Goal: Task Accomplishment & Management: Manage account settings

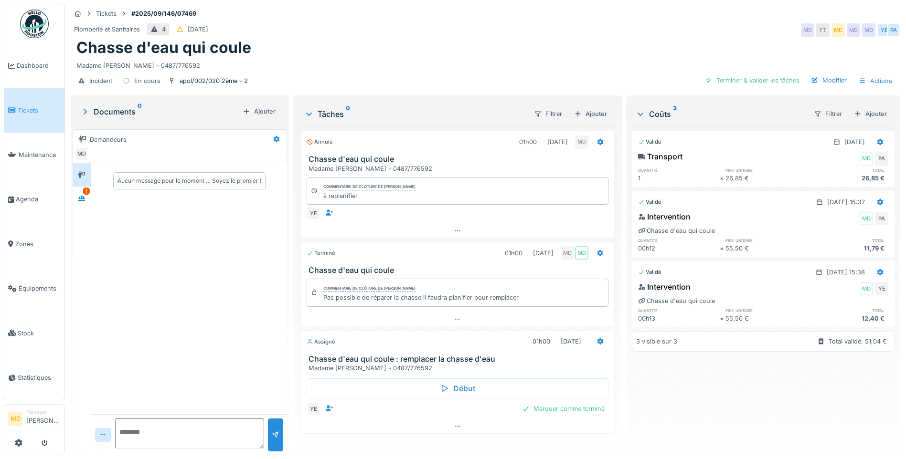
scroll to position [22, 0]
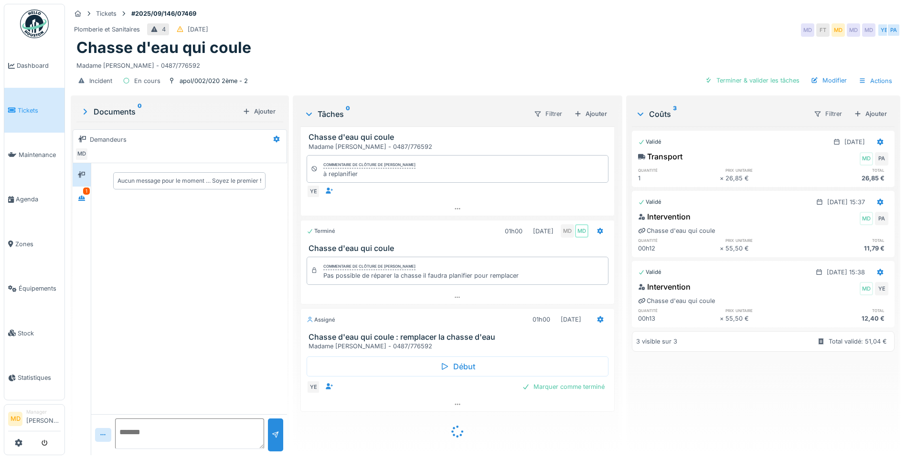
click at [68, 195] on div "Tickets #2025/09/146/07469 Plomberie et Sanitaires 4 29/09/2025 MD FT MD MD MD …" at bounding box center [485, 229] width 841 height 459
click at [78, 197] on icon at bounding box center [82, 198] width 8 height 6
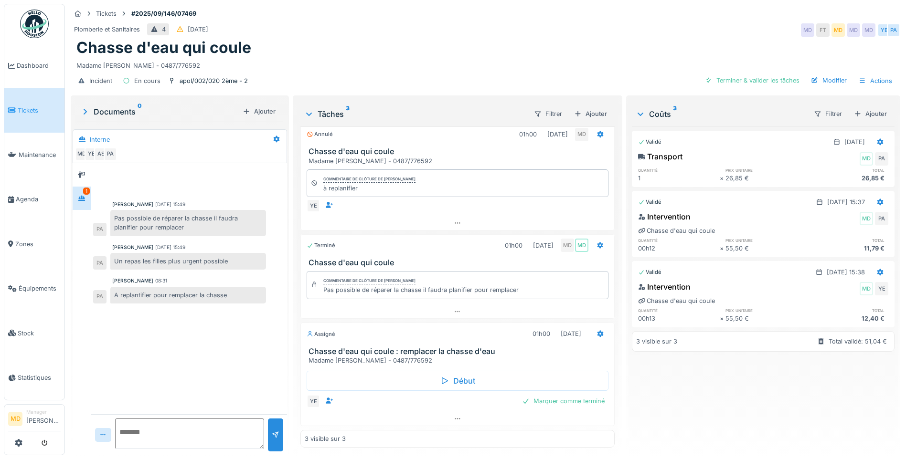
scroll to position [7, 0]
click at [88, 169] on div at bounding box center [81, 175] width 14 height 12
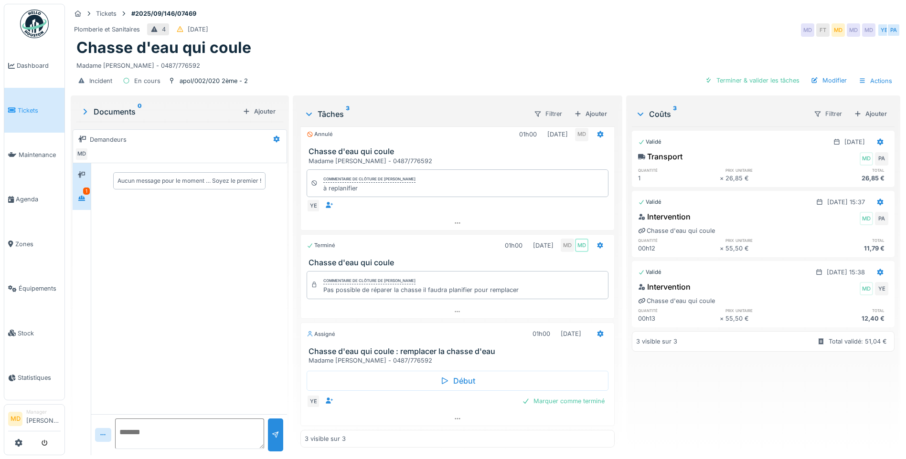
click at [84, 196] on icon at bounding box center [81, 198] width 7 height 5
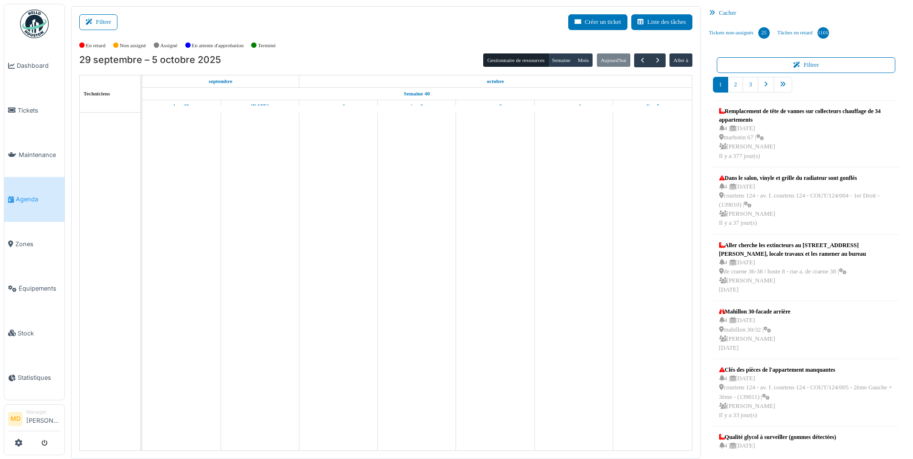
click at [98, 14] on button "Filtrer" at bounding box center [98, 22] width 38 height 16
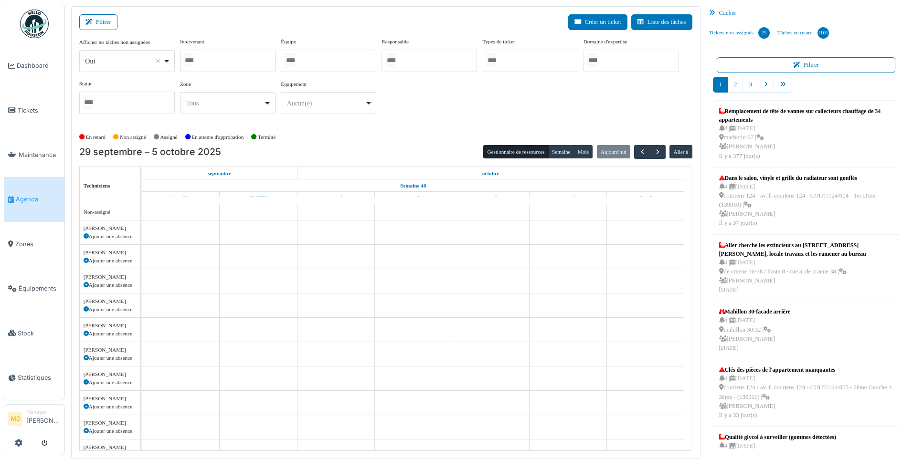
click at [214, 59] on div at bounding box center [227, 61] width 95 height 22
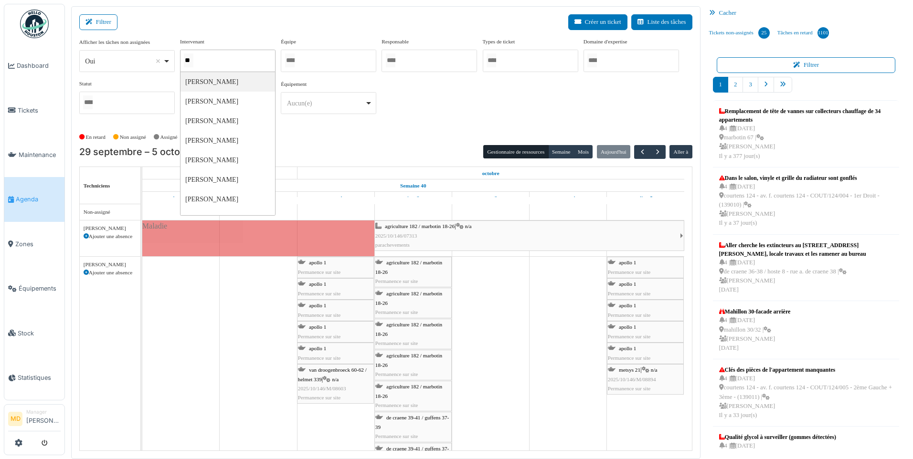
type input "***"
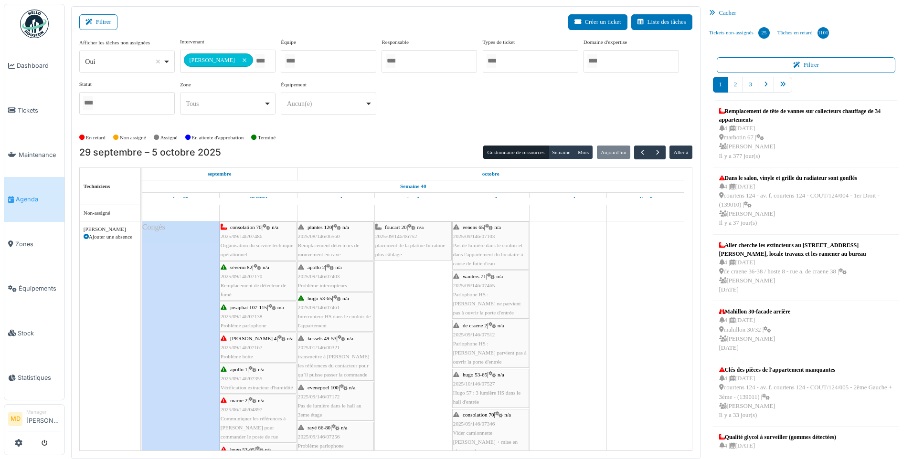
click at [483, 115] on div "**********" at bounding box center [385, 80] width 613 height 85
click at [555, 148] on button "Semaine" at bounding box center [561, 152] width 26 height 13
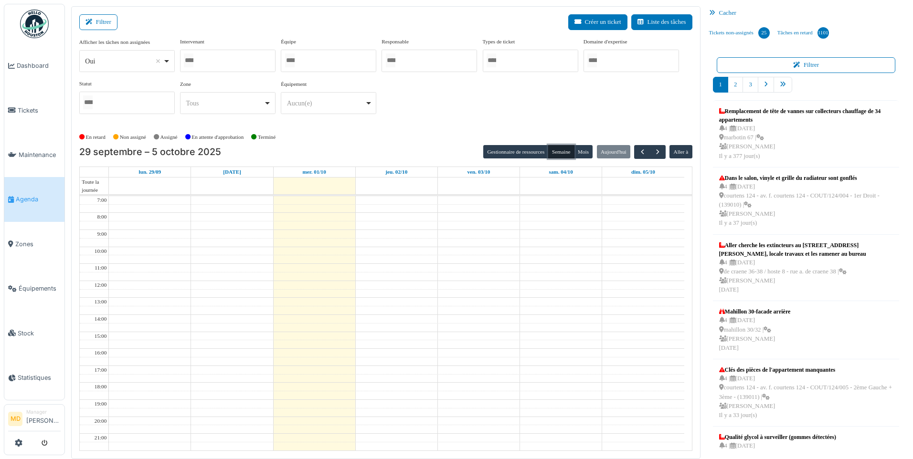
click at [232, 62] on div at bounding box center [227, 61] width 95 height 22
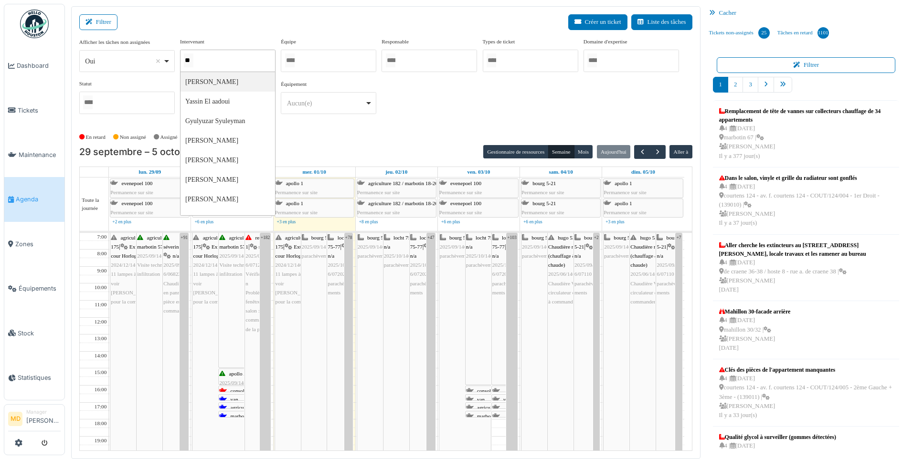
type input "***"
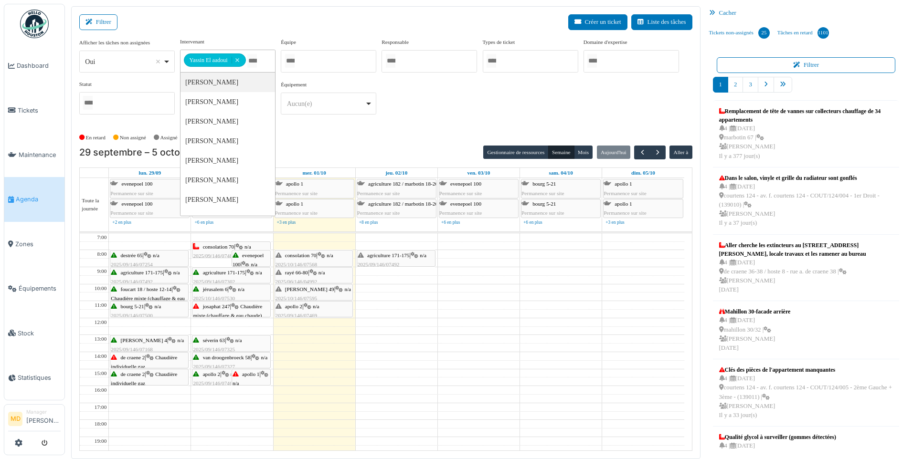
click at [449, 100] on div "**********" at bounding box center [385, 80] width 613 height 85
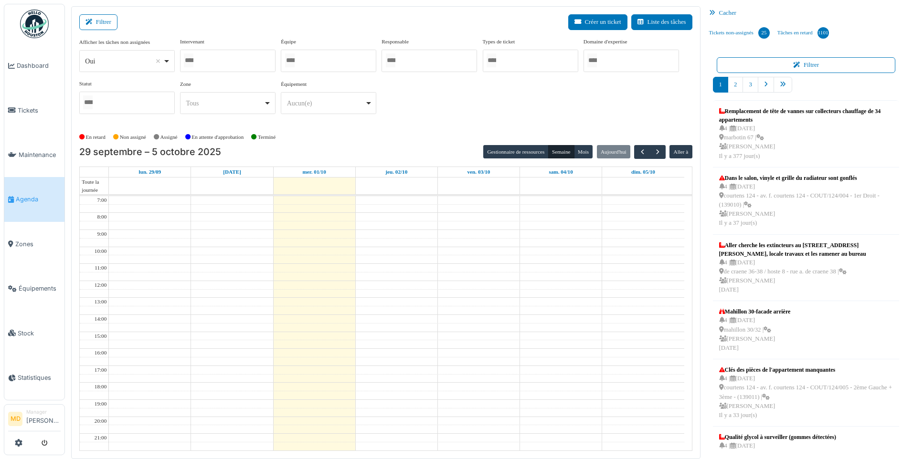
click at [241, 60] on div at bounding box center [227, 61] width 95 height 22
type input "*****"
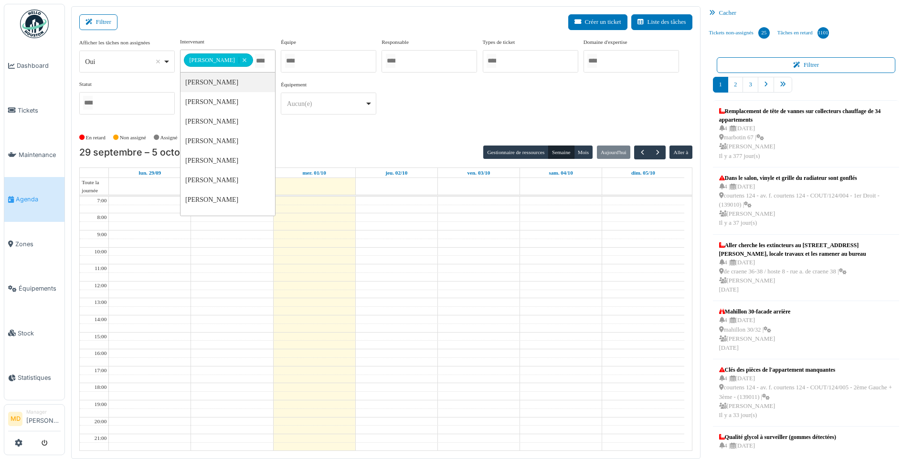
click at [480, 118] on div "**********" at bounding box center [385, 80] width 613 height 85
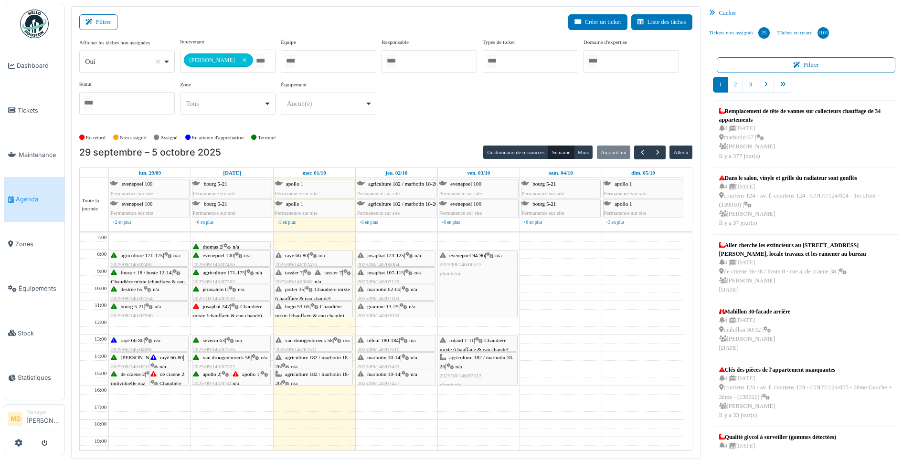
drag, startPoint x: 272, startPoint y: 296, endPoint x: 539, endPoint y: 91, distance: 336.4
click at [539, 91] on div "**********" at bounding box center [385, 80] width 613 height 85
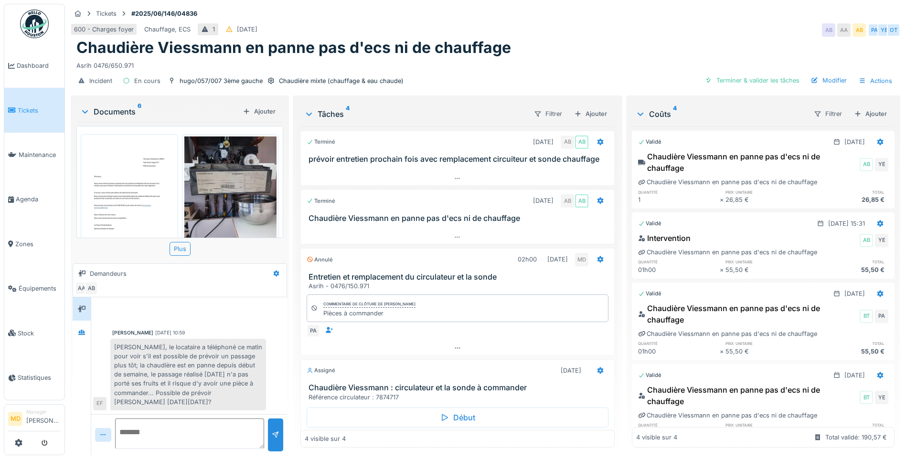
click at [202, 187] on img at bounding box center [230, 198] width 93 height 123
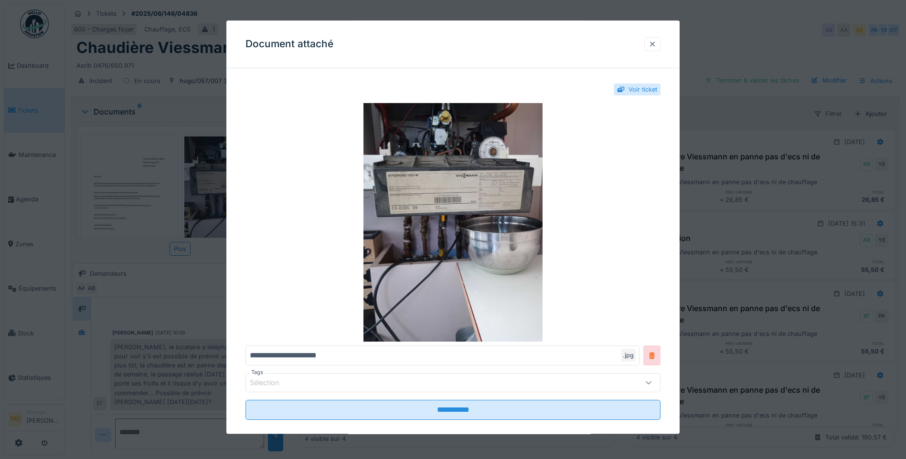
click at [656, 43] on div at bounding box center [652, 44] width 8 height 9
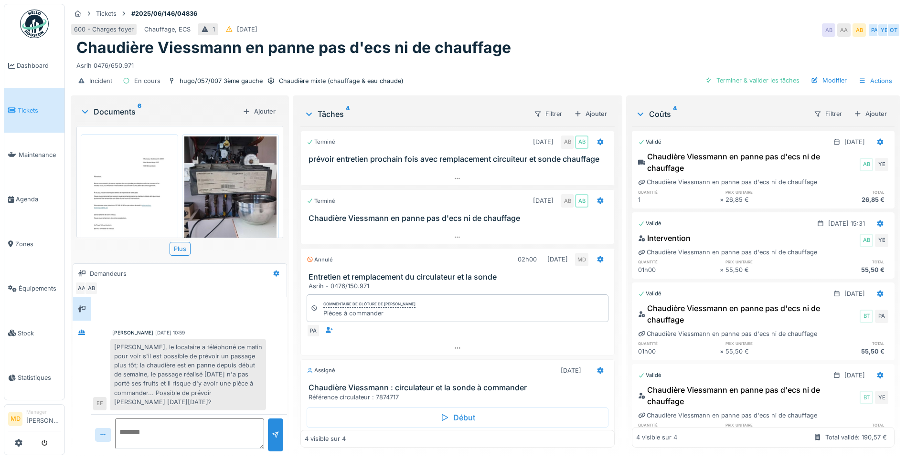
scroll to position [7, 0]
click at [79, 329] on icon at bounding box center [82, 332] width 8 height 6
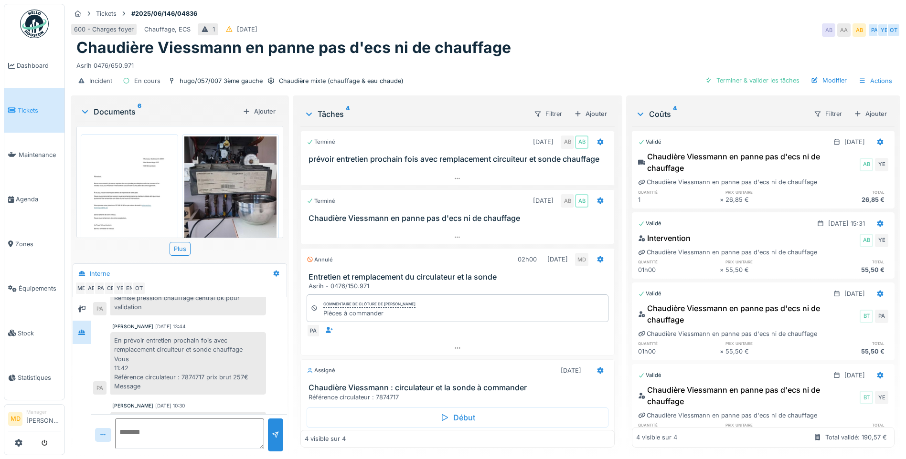
scroll to position [69, 0]
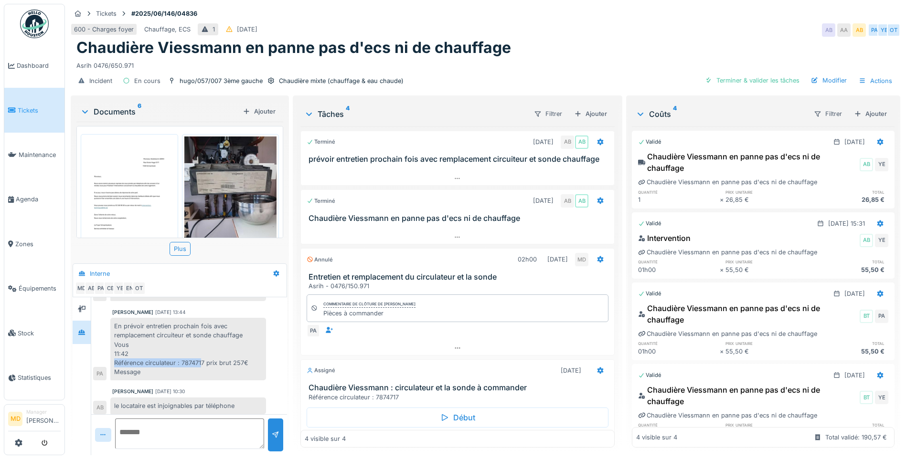
drag, startPoint x: 112, startPoint y: 355, endPoint x: 203, endPoint y: 355, distance: 91.7
click at [203, 355] on div "En prévoir entretien prochain fois avec remplacement circuiteur et sonde chauff…" at bounding box center [188, 349] width 156 height 63
drag, startPoint x: 208, startPoint y: 354, endPoint x: 200, endPoint y: 355, distance: 8.6
click at [200, 355] on div "En prévoir entretien prochain fois avec remplacement circuiteur et sonde chauff…" at bounding box center [188, 349] width 156 height 63
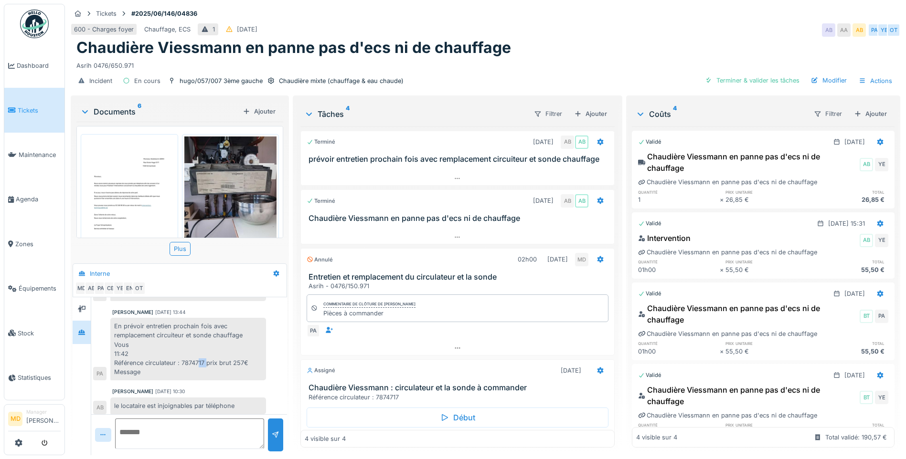
click at [200, 355] on div "En prévoir entretien prochain fois avec remplacement circuiteur et sonde chauff…" at bounding box center [188, 349] width 156 height 63
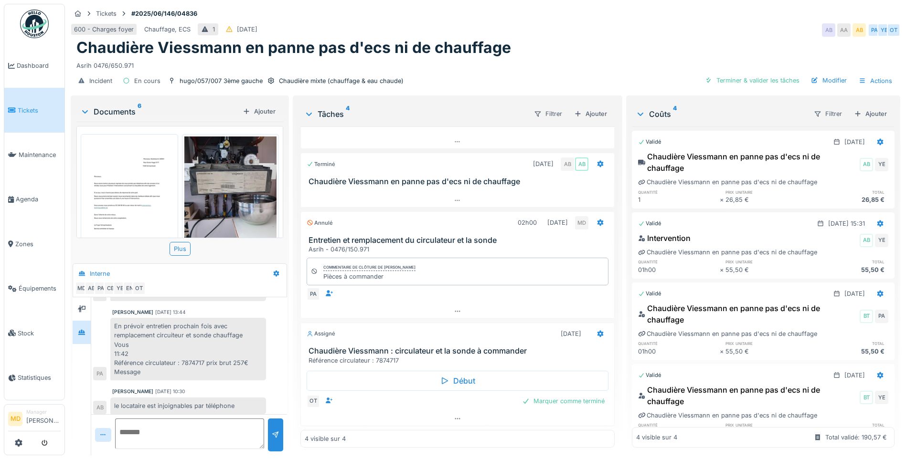
scroll to position [46, 0]
click at [443, 412] on div at bounding box center [457, 419] width 313 height 14
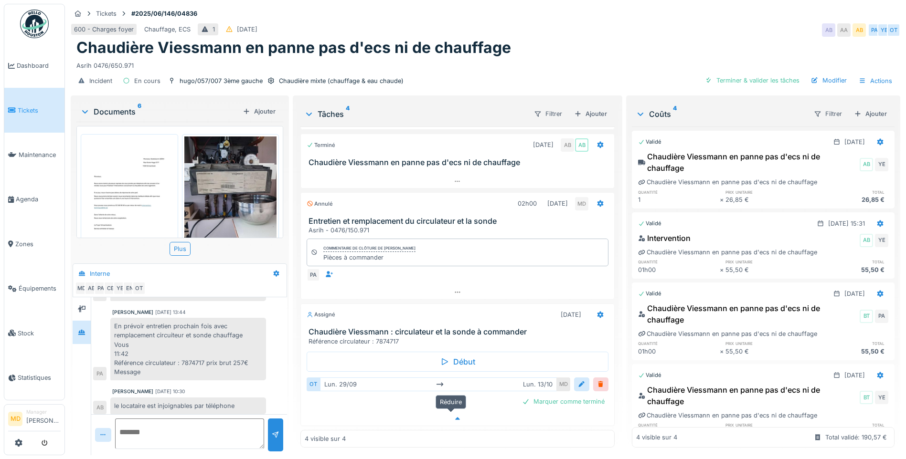
click at [455, 412] on div at bounding box center [457, 419] width 313 height 14
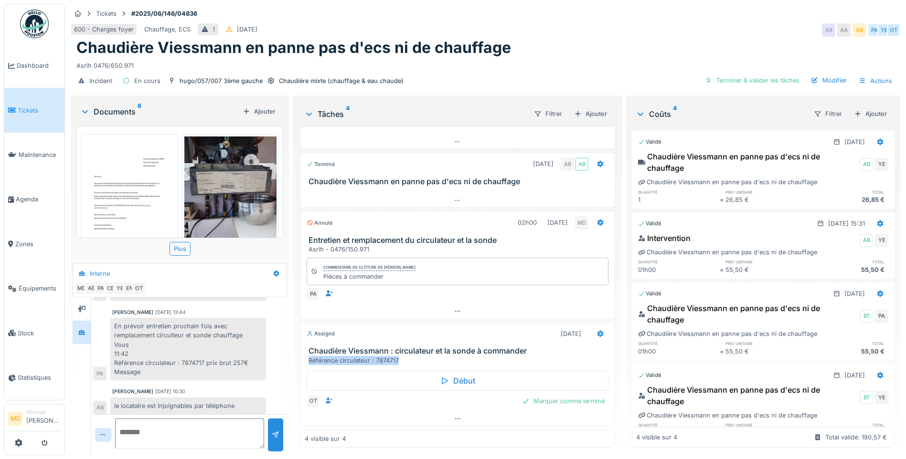
drag, startPoint x: 399, startPoint y: 356, endPoint x: 306, endPoint y: 354, distance: 93.6
click at [306, 354] on div "Chaudière Viessmann : circulateur et la sonde à commander Référence circulateur…" at bounding box center [457, 356] width 313 height 18
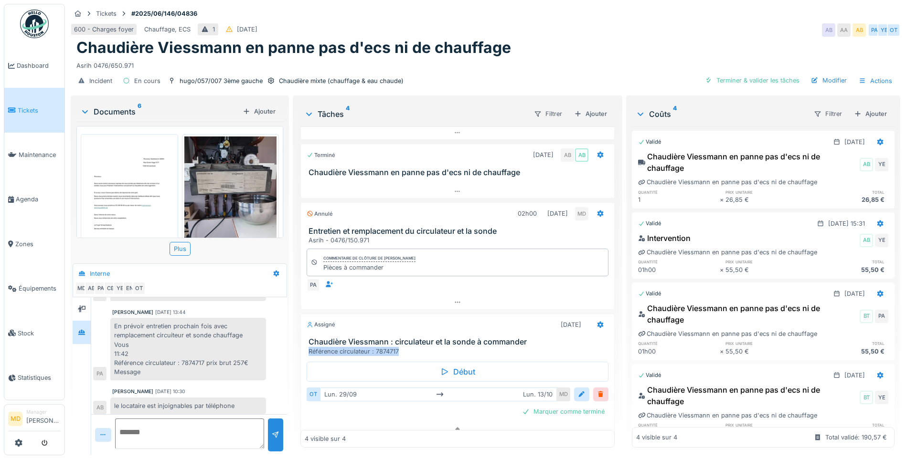
scroll to position [65, 0]
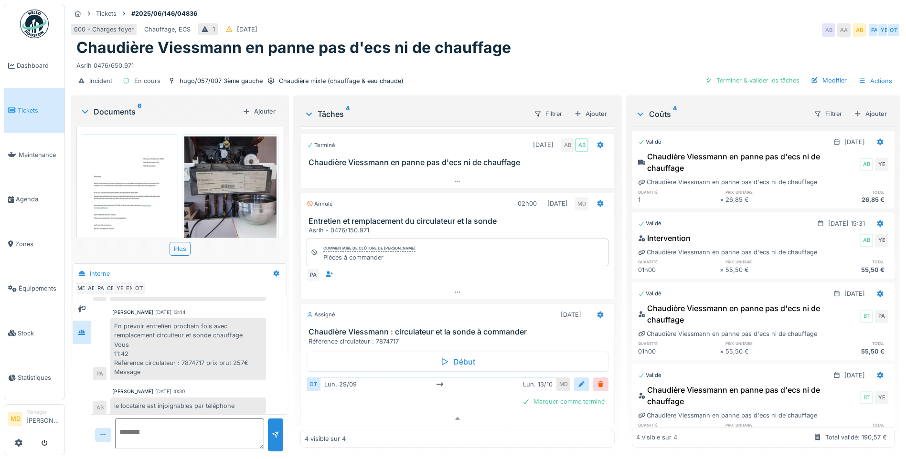
click at [517, 445] on div "Tâches 4 Filtrer Ajouter Terminé 16/06/2025 AB AB prévoir entretien prochain fo…" at bounding box center [457, 276] width 329 height 362
click at [854, 48] on div "Chaudière Viessmann en panne pas d'ecs ni de chauffage" at bounding box center [485, 48] width 818 height 18
click at [863, 57] on div "Asrih 0476/650.971" at bounding box center [485, 63] width 818 height 13
drag, startPoint x: 182, startPoint y: 353, endPoint x: 206, endPoint y: 354, distance: 23.9
click at [206, 354] on div "En prévoir entretien prochain fois avec remplacement circuiteur et sonde chauff…" at bounding box center [188, 349] width 156 height 63
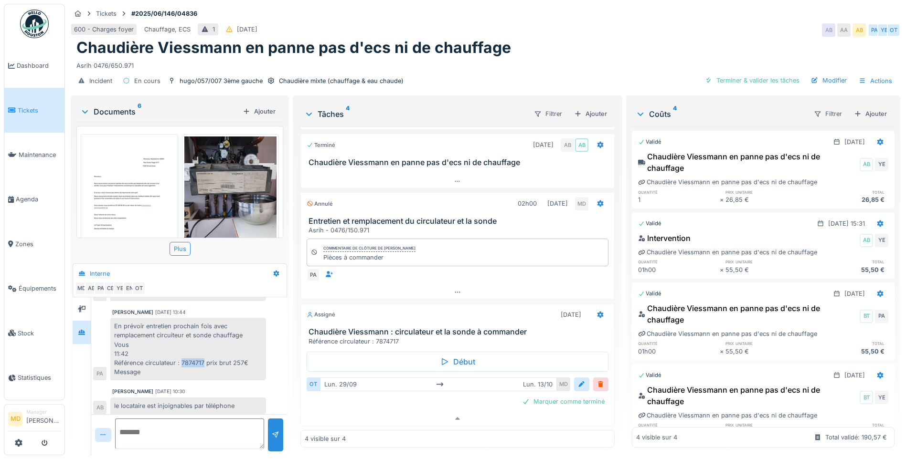
drag, startPoint x: 206, startPoint y: 354, endPoint x: 199, endPoint y: 357, distance: 7.3
click at [199, 357] on div "En prévoir entretien prochain fois avec remplacement circuiteur et sonde chauff…" at bounding box center [188, 349] width 156 height 63
click at [869, 70] on div "Incident En cours hugo/057/007 3ème gauche Chaudière mixte (chauffage & eau cha…" at bounding box center [485, 80] width 829 height 21
click at [559, 48] on div "Chaudière Viessmann en panne pas d'ecs ni de chauffage" at bounding box center [485, 48] width 818 height 18
click at [597, 309] on div "Assigné 13/10/2025" at bounding box center [457, 313] width 313 height 18
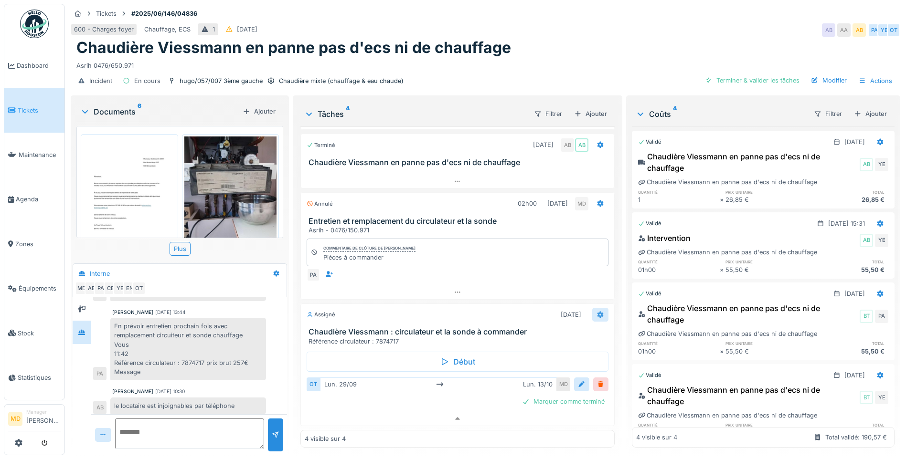
click at [597, 312] on icon at bounding box center [600, 315] width 6 height 7
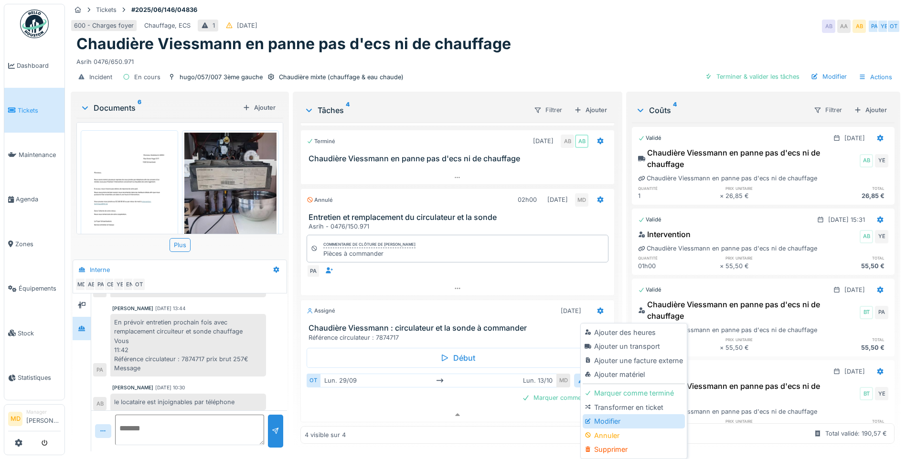
click at [616, 415] on div "Modifier" at bounding box center [634, 421] width 102 height 14
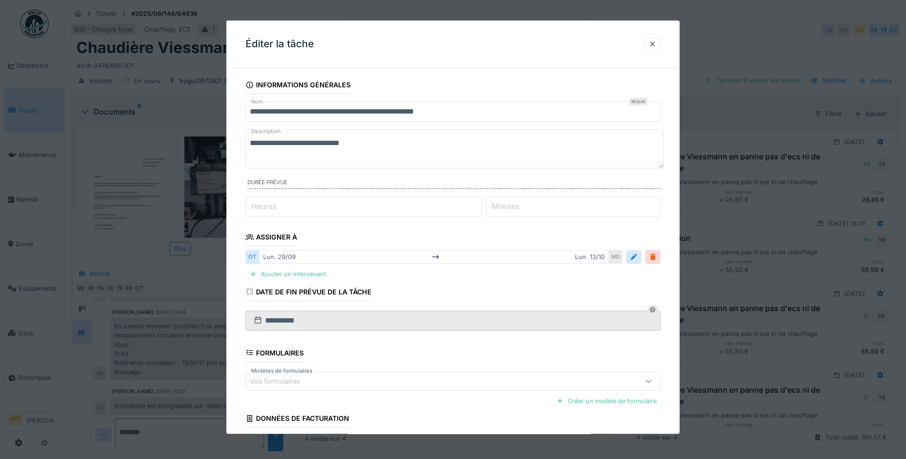
click at [416, 110] on input "**********" at bounding box center [452, 112] width 415 height 20
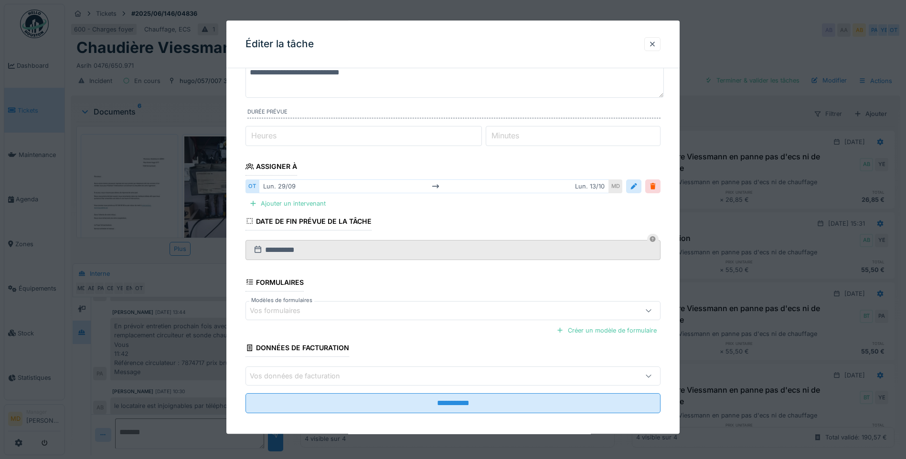
scroll to position [77, 0]
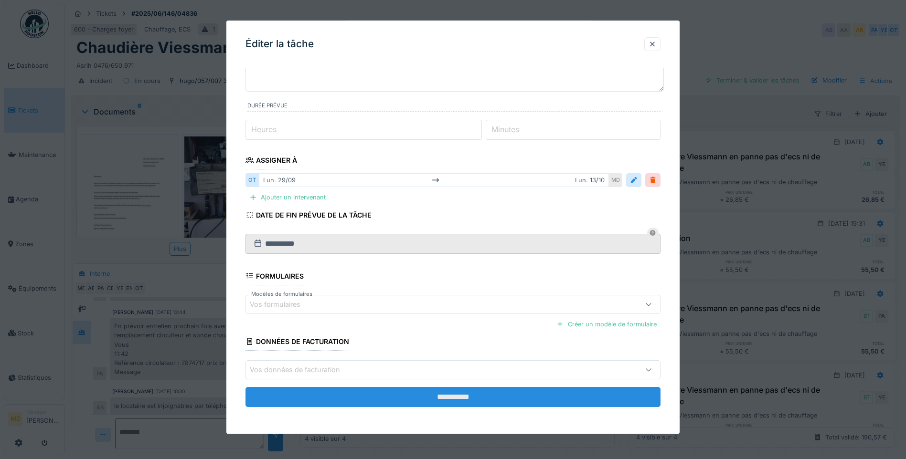
type input "**********"
click at [403, 392] on input "**********" at bounding box center [452, 397] width 415 height 20
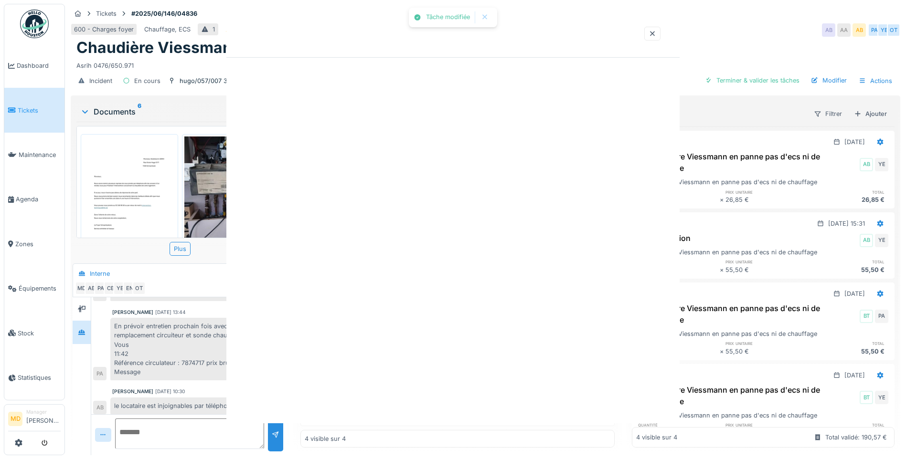
scroll to position [0, 0]
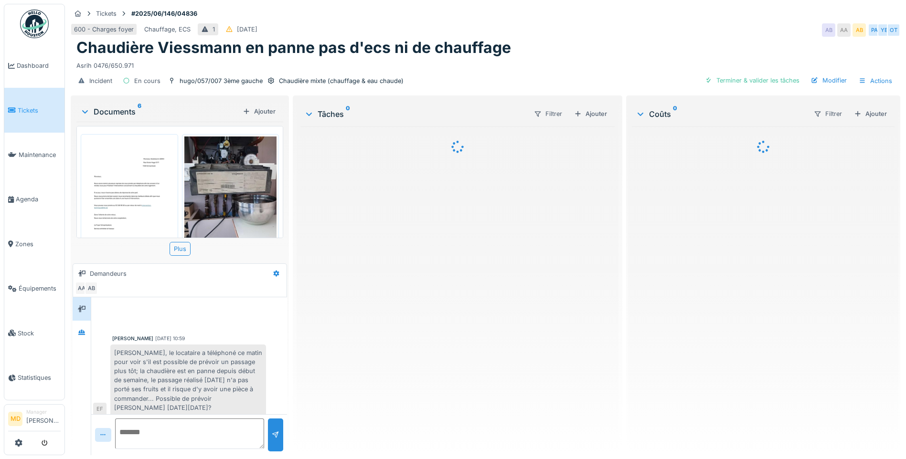
scroll to position [6, 0]
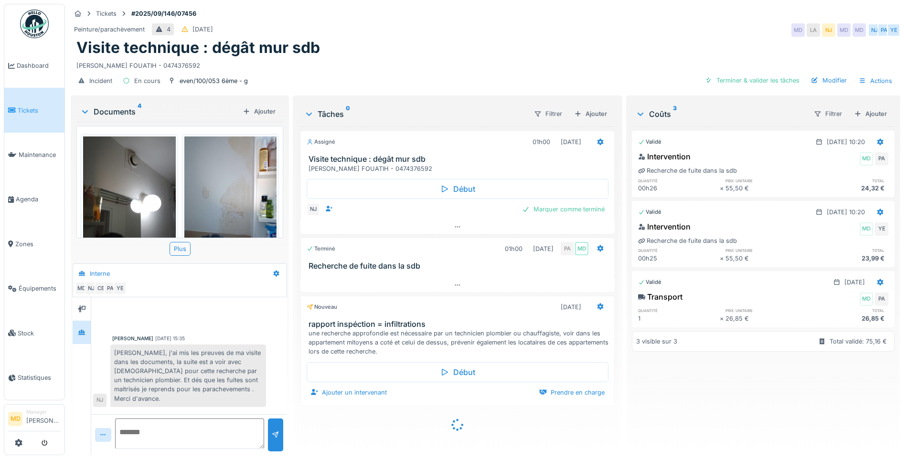
scroll to position [67, 0]
